Goal: Task Accomplishment & Management: Manage account settings

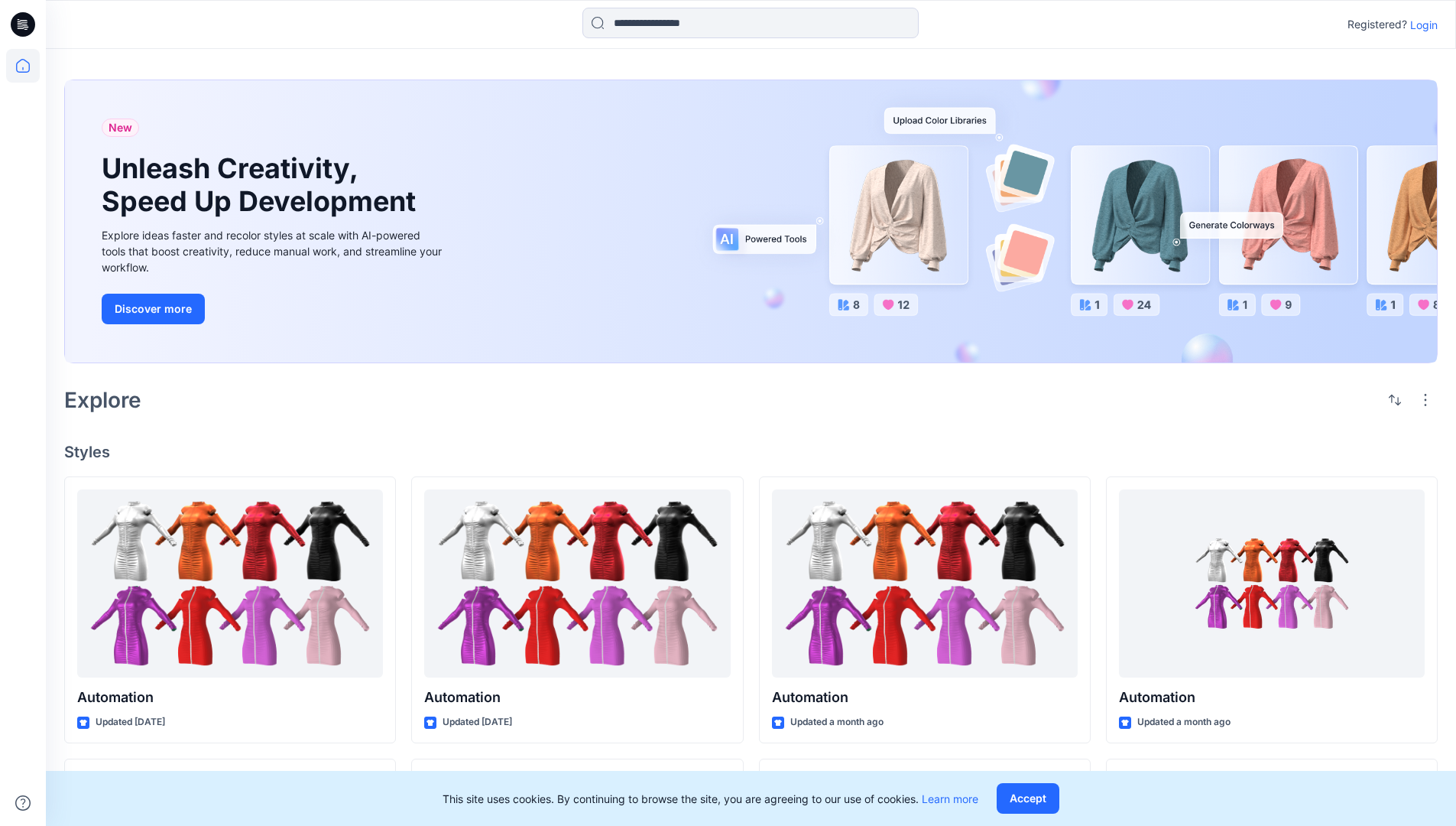
click at [1421, 25] on p "Login" at bounding box center [1423, 25] width 27 height 16
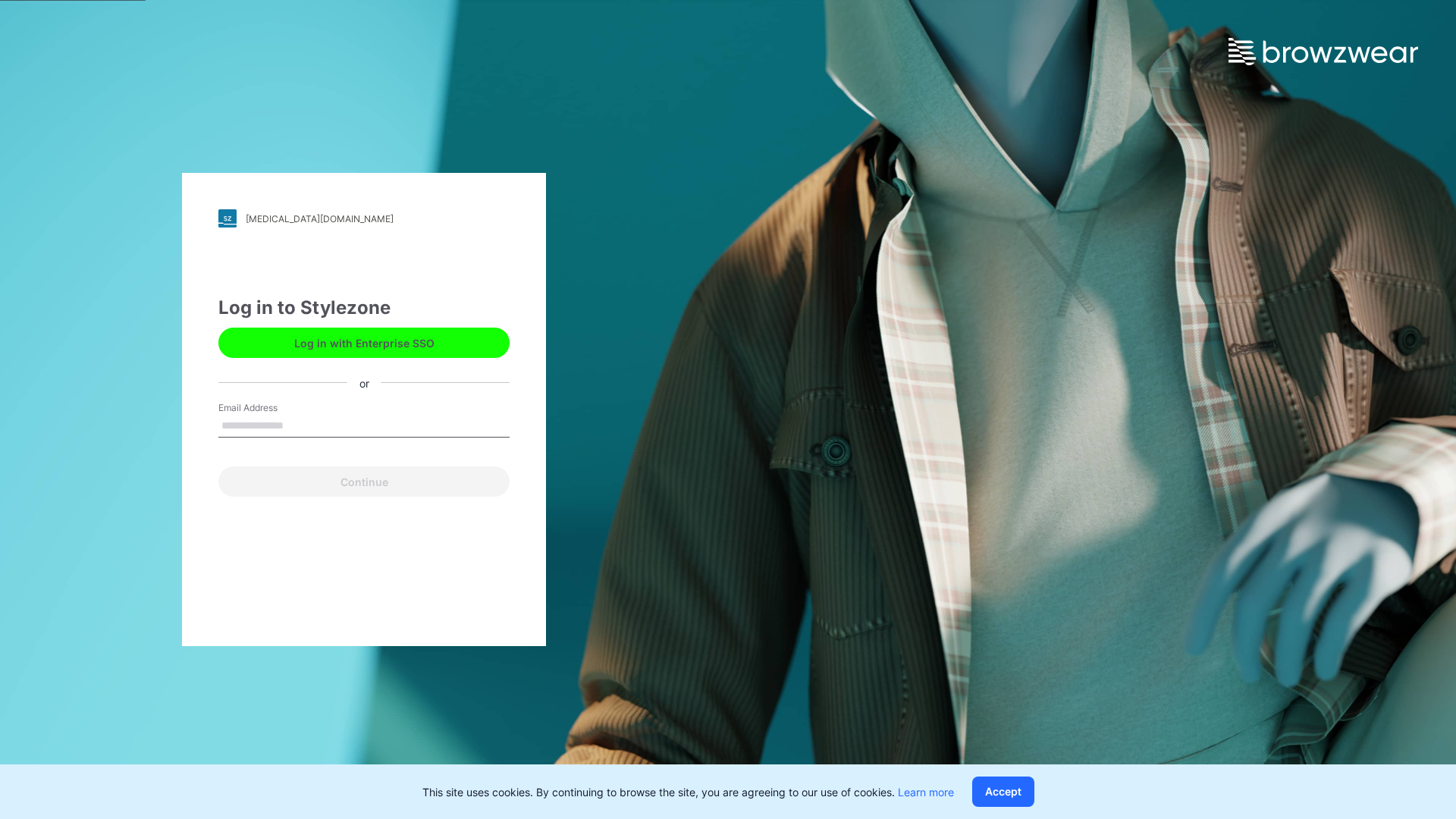
click at [299, 425] on input "Email Address" at bounding box center [364, 427] width 291 height 23
type input "**********"
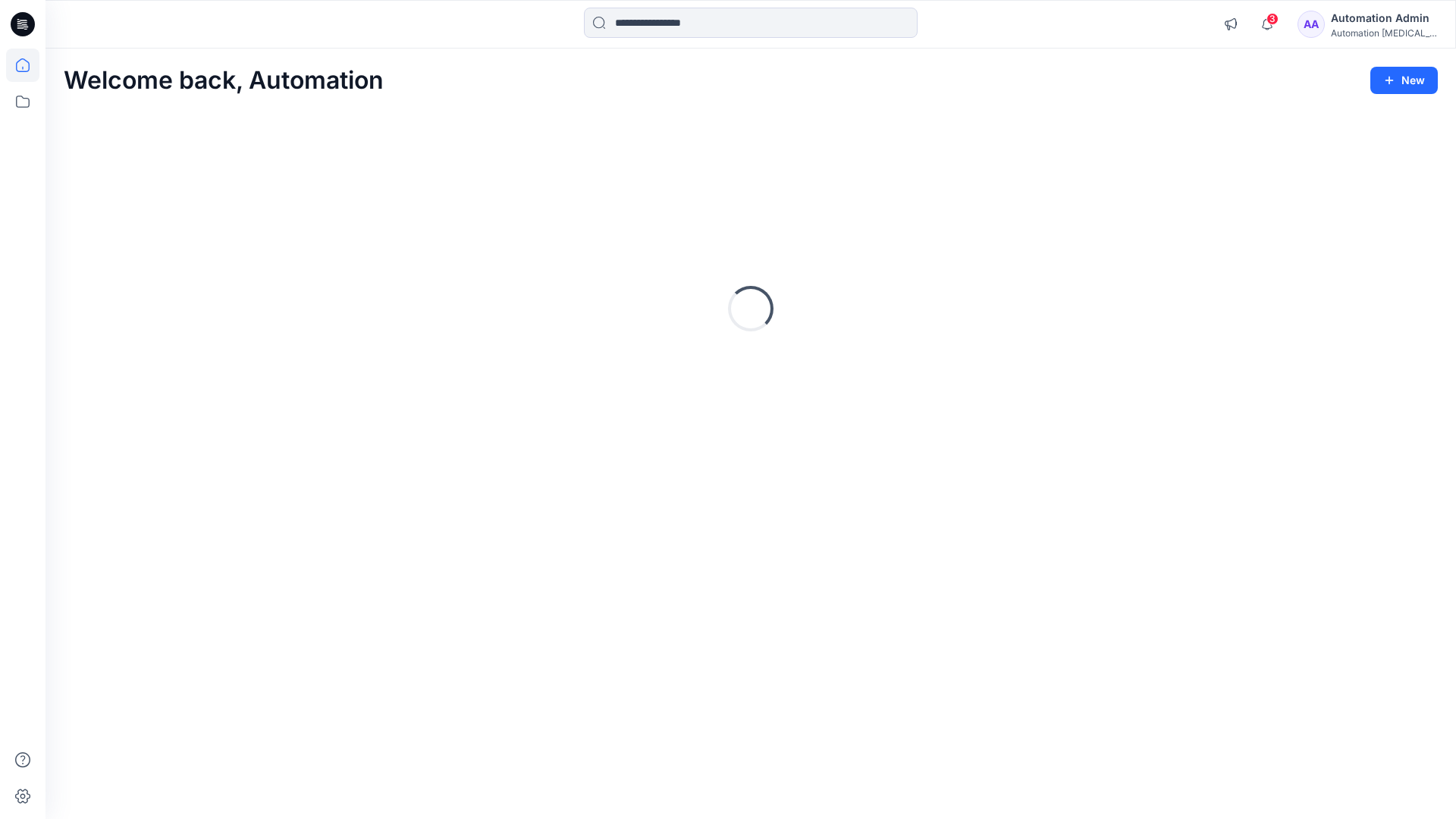
click at [29, 65] on icon at bounding box center [23, 65] width 14 height 14
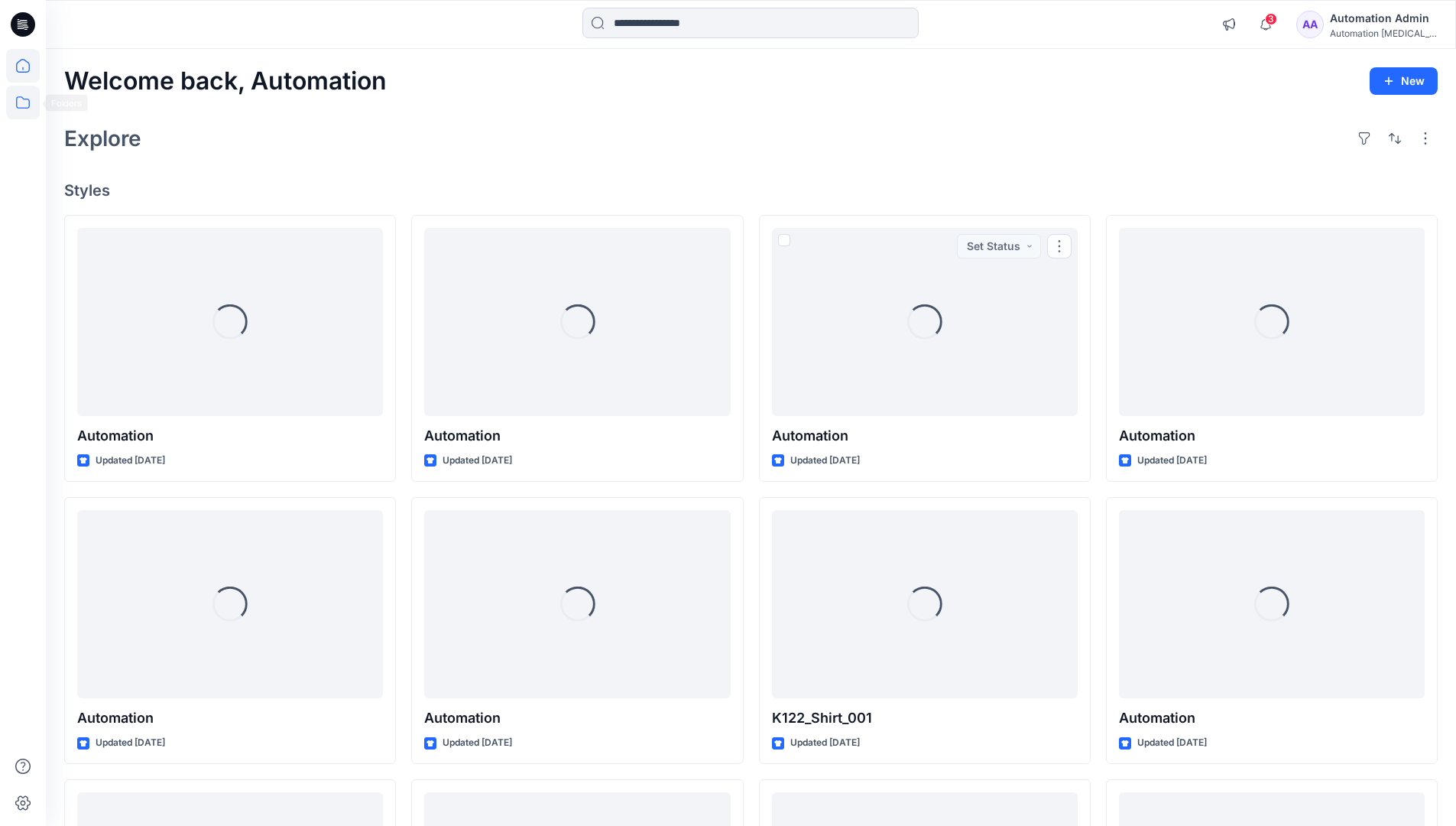
click at [18, 101] on icon at bounding box center [23, 102] width 33 height 33
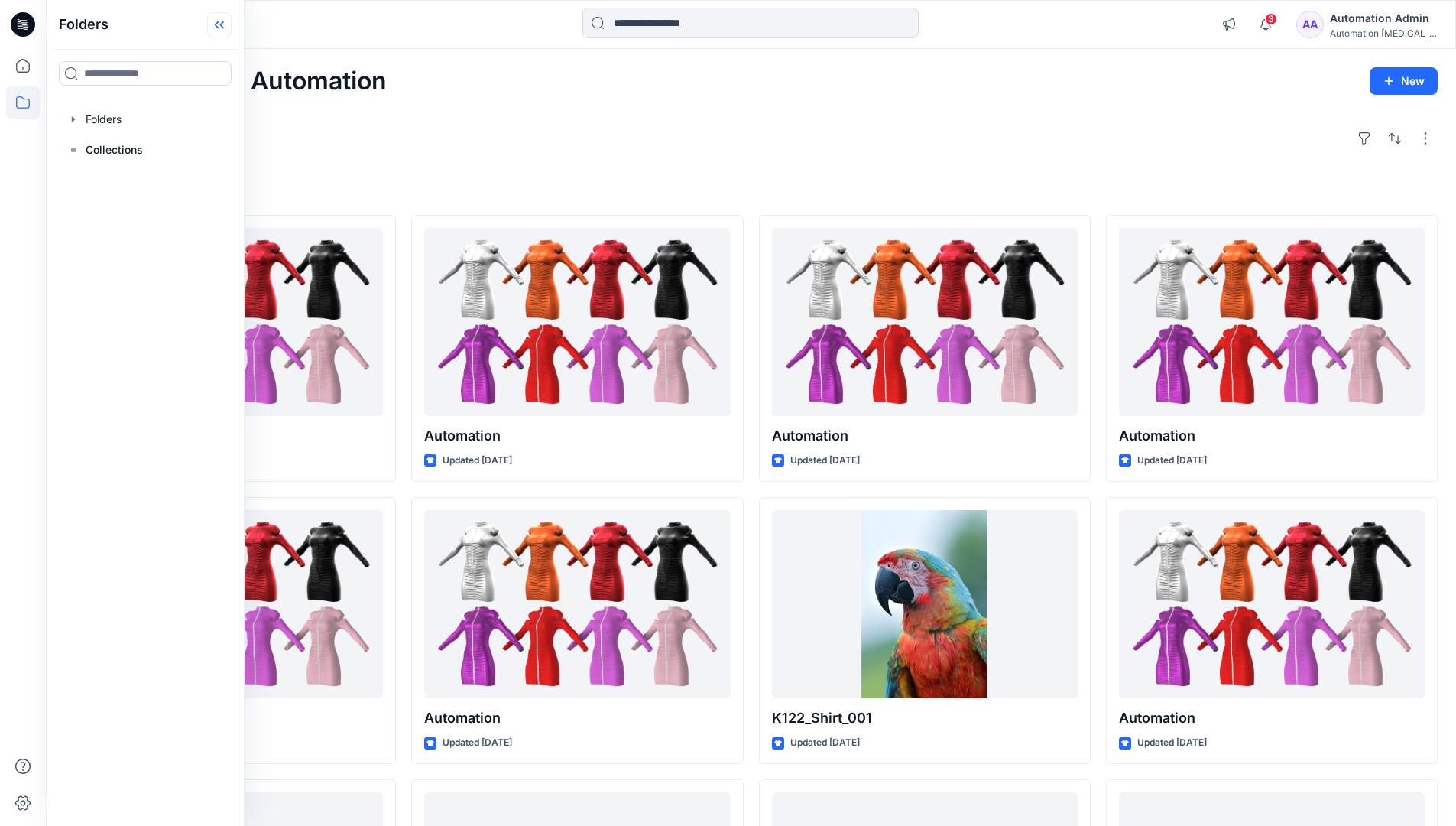
click at [218, 26] on icon at bounding box center [216, 25] width 4 height 8
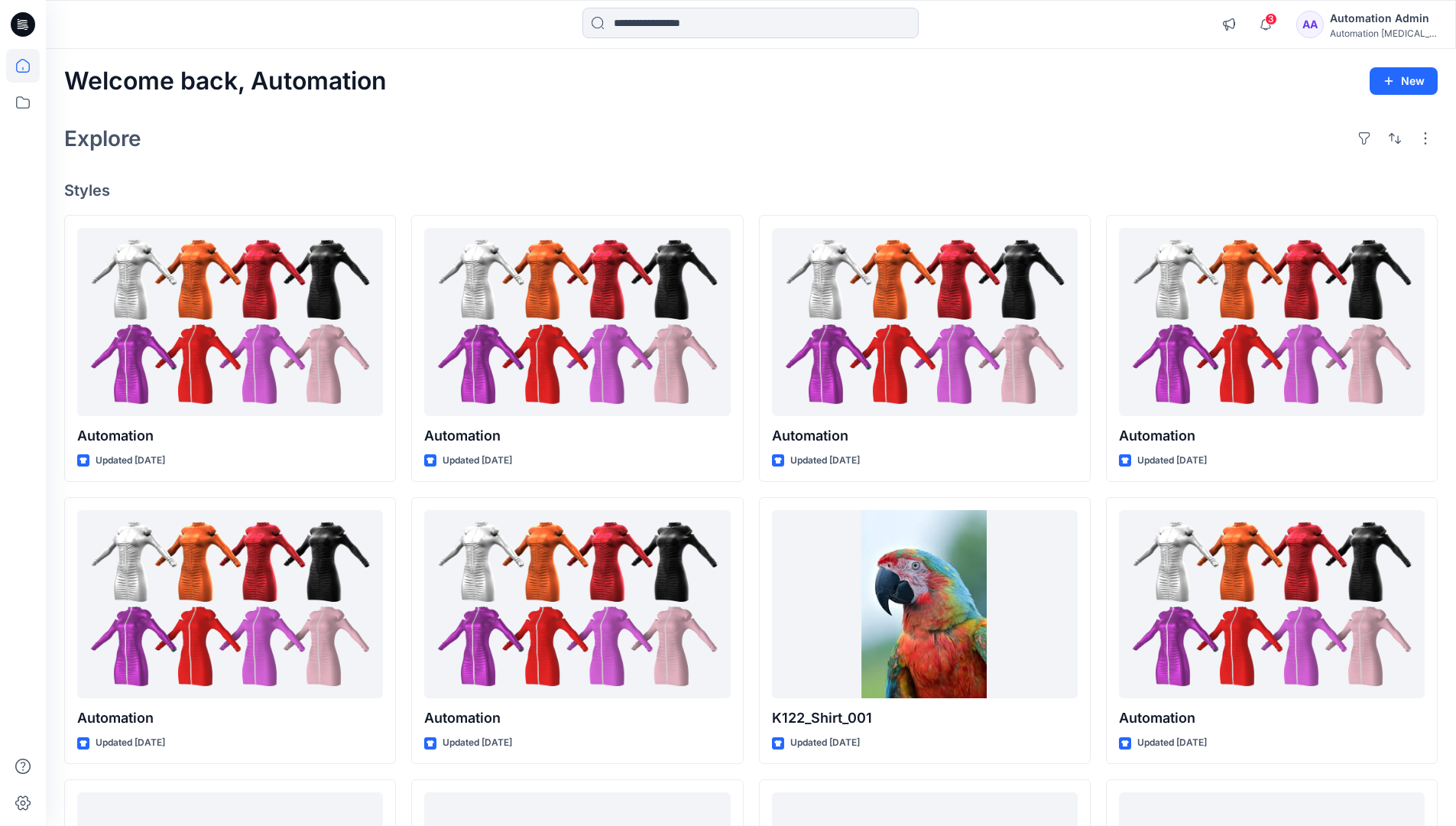
click at [1375, 16] on div "Automation Admin" at bounding box center [1384, 18] width 107 height 18
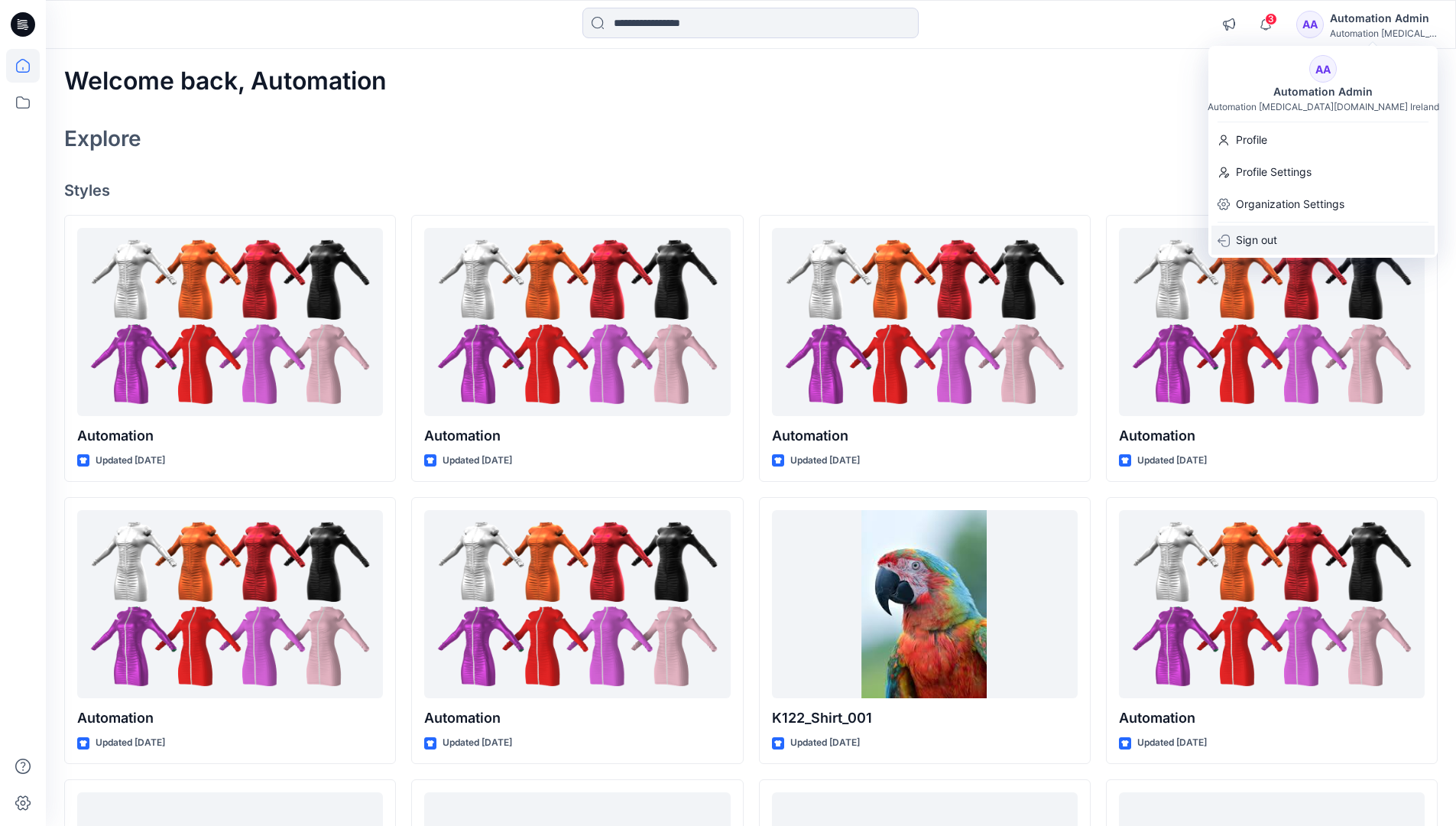
click at [1273, 248] on p "Sign out" at bounding box center [1256, 240] width 41 height 29
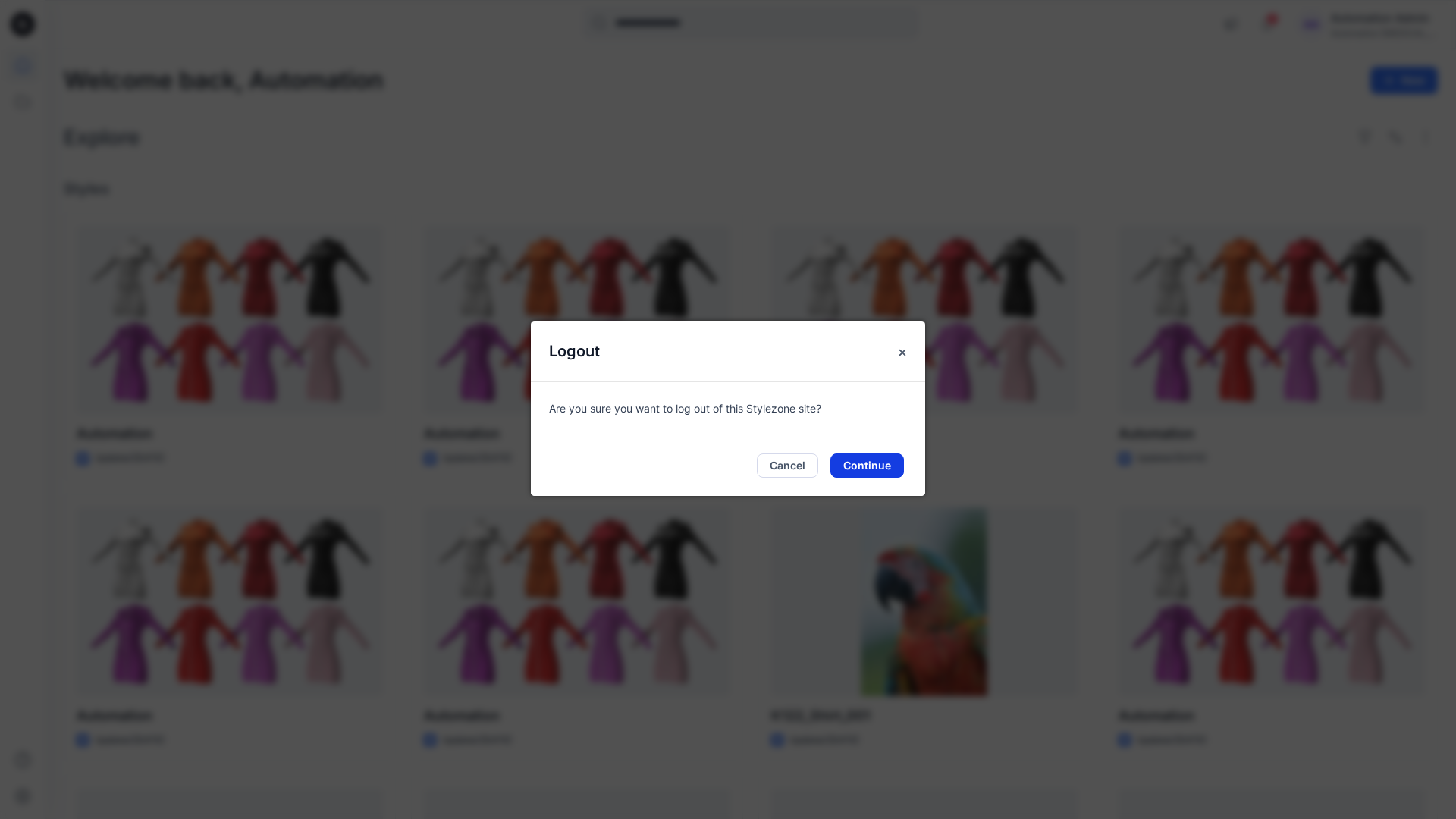
click at [892, 460] on button "Continue" at bounding box center [867, 466] width 73 height 24
